Goal: Task Accomplishment & Management: Manage account settings

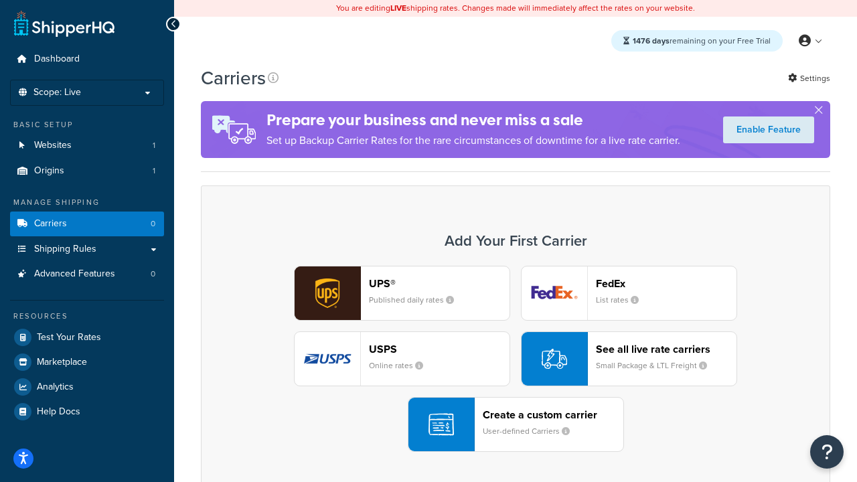
click at [515, 359] on div "UPS® Published daily rates FedEx List rates USPS Online rates See all live rate…" at bounding box center [515, 359] width 601 height 186
click at [666, 283] on header "FedEx" at bounding box center [666, 283] width 141 height 13
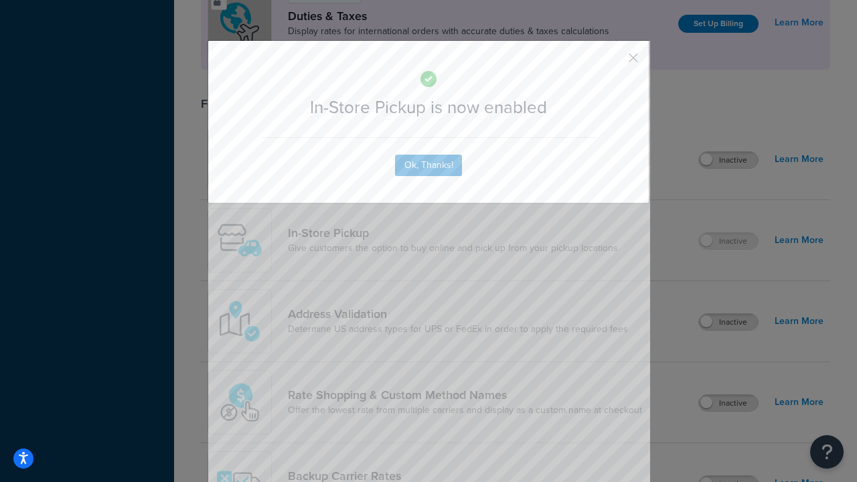
click at [613, 62] on button "button" at bounding box center [613, 62] width 3 height 3
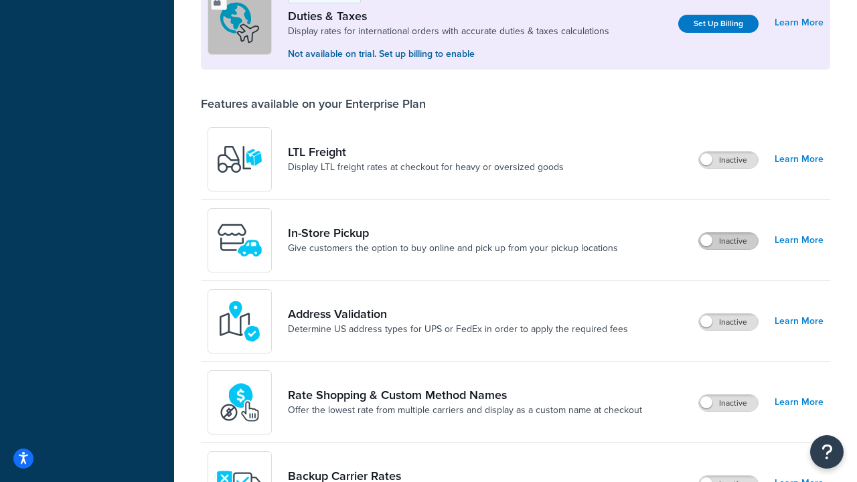
scroll to position [408, 0]
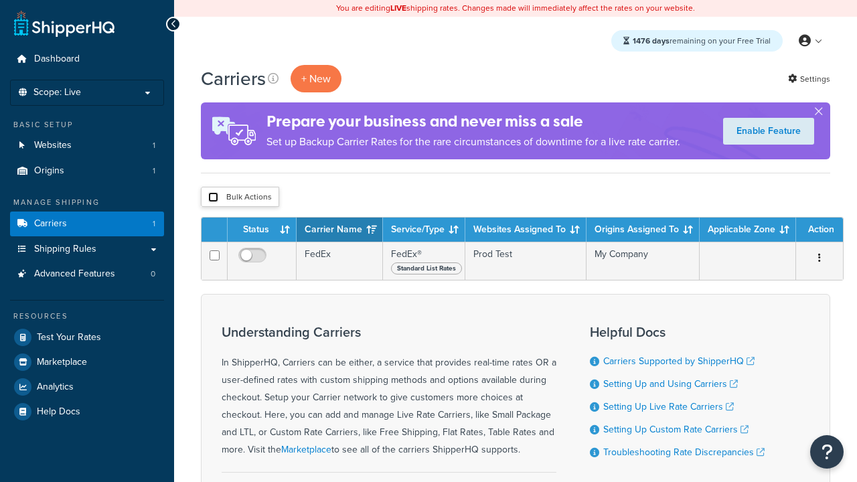
click at [213, 197] on input "checkbox" at bounding box center [213, 197] width 10 height 10
checkbox input "true"
click at [0, 0] on button "Delete" at bounding box center [0, 0] width 0 height 0
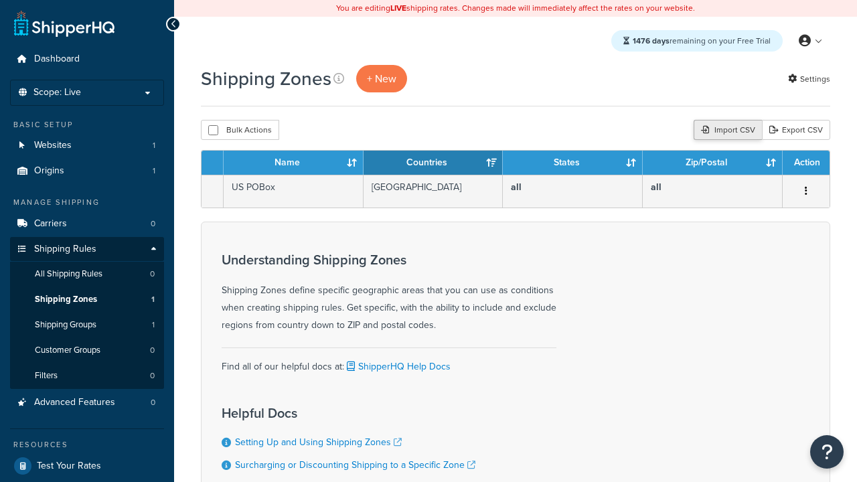
click at [726, 131] on div "Import CSV" at bounding box center [727, 130] width 68 height 20
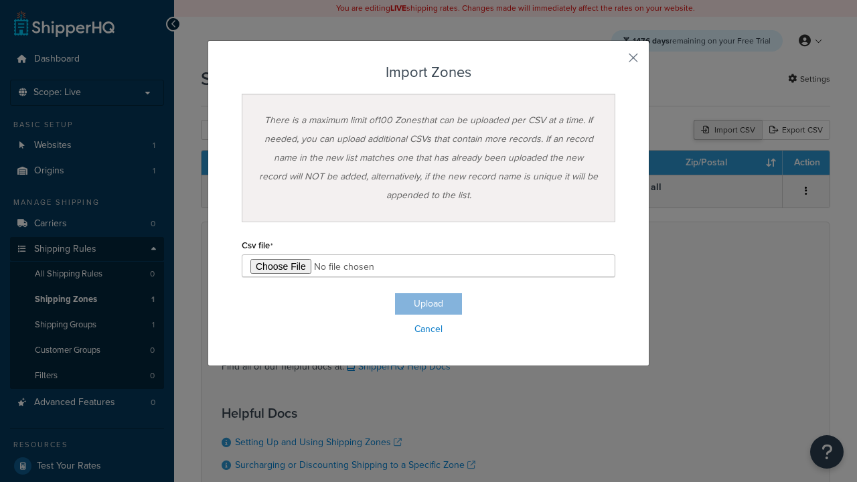
type input "C:\fakepath\importZonesFailure.csv"
click at [428, 304] on button "Upload" at bounding box center [428, 303] width 67 height 21
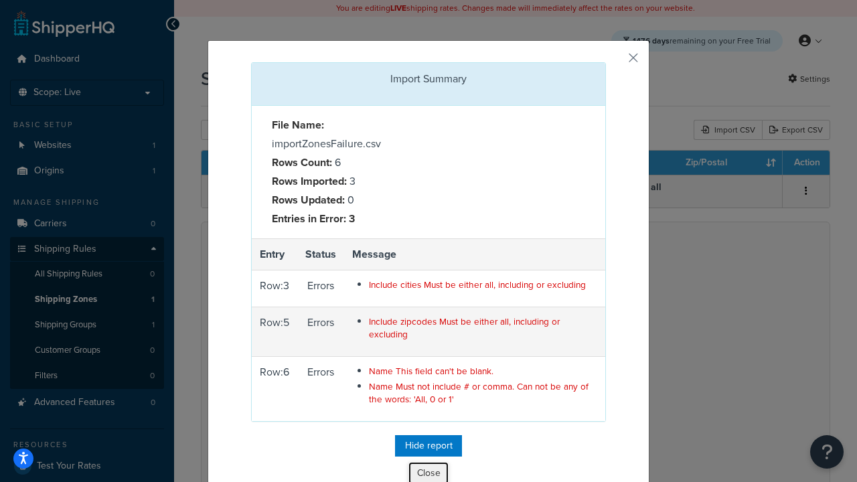
click at [428, 471] on button "Close" at bounding box center [428, 473] width 40 height 23
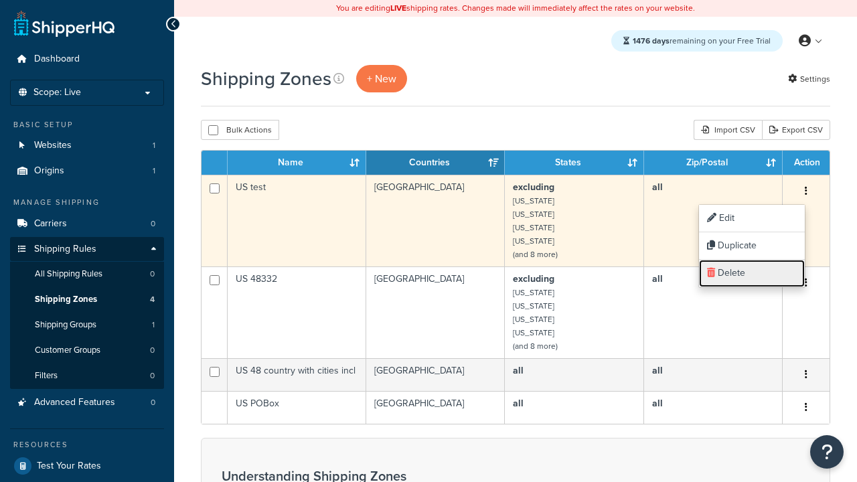
click at [751, 273] on link "Delete" at bounding box center [752, 273] width 106 height 27
